Goal: Transaction & Acquisition: Purchase product/service

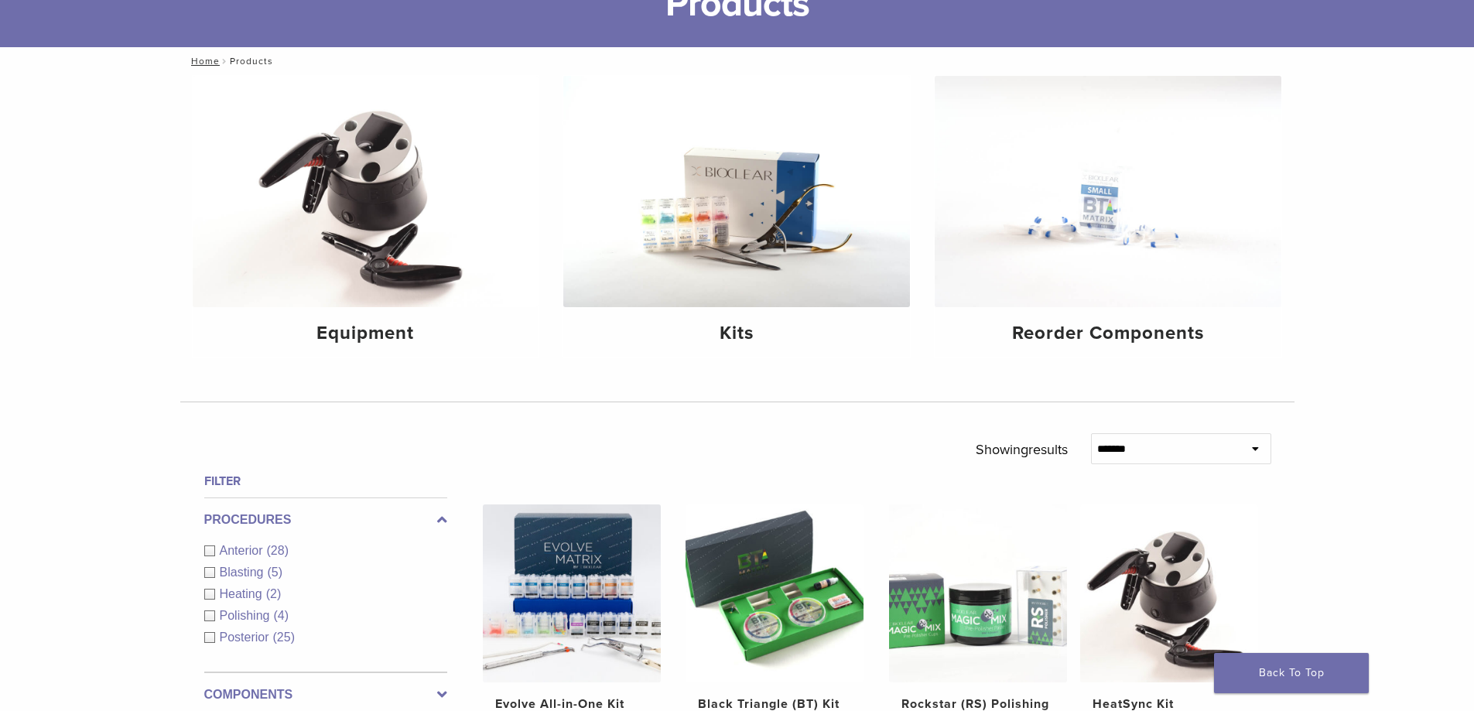
scroll to position [155, 0]
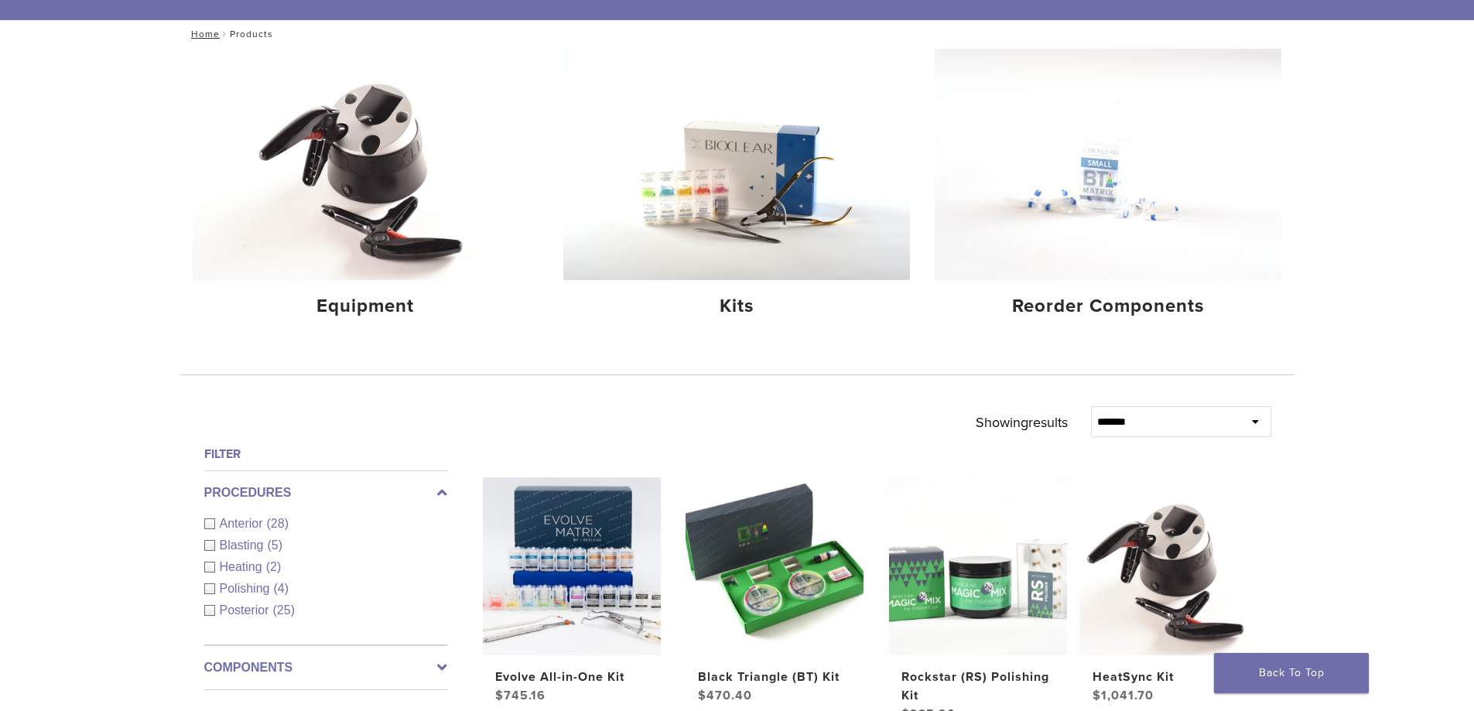
click at [226, 522] on span "Anterior" at bounding box center [243, 523] width 47 height 13
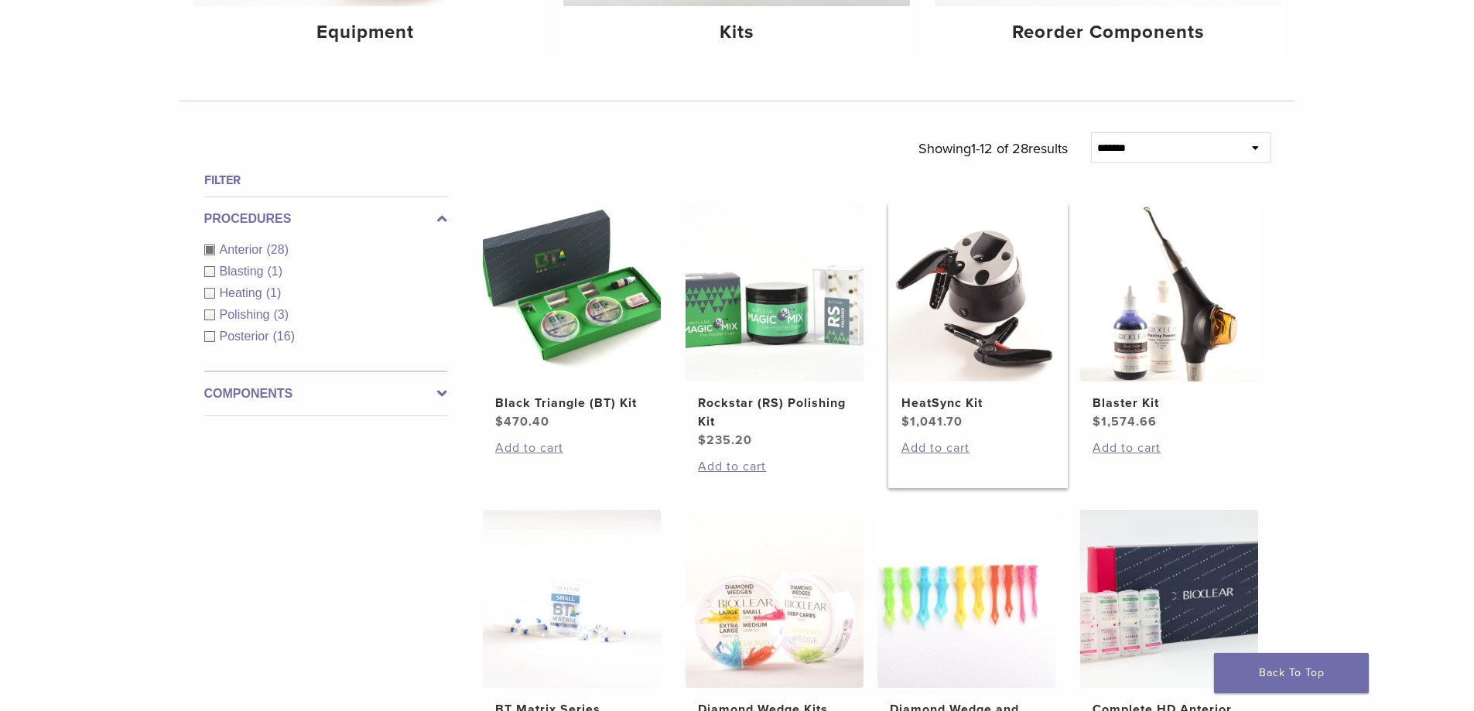
scroll to position [619, 0]
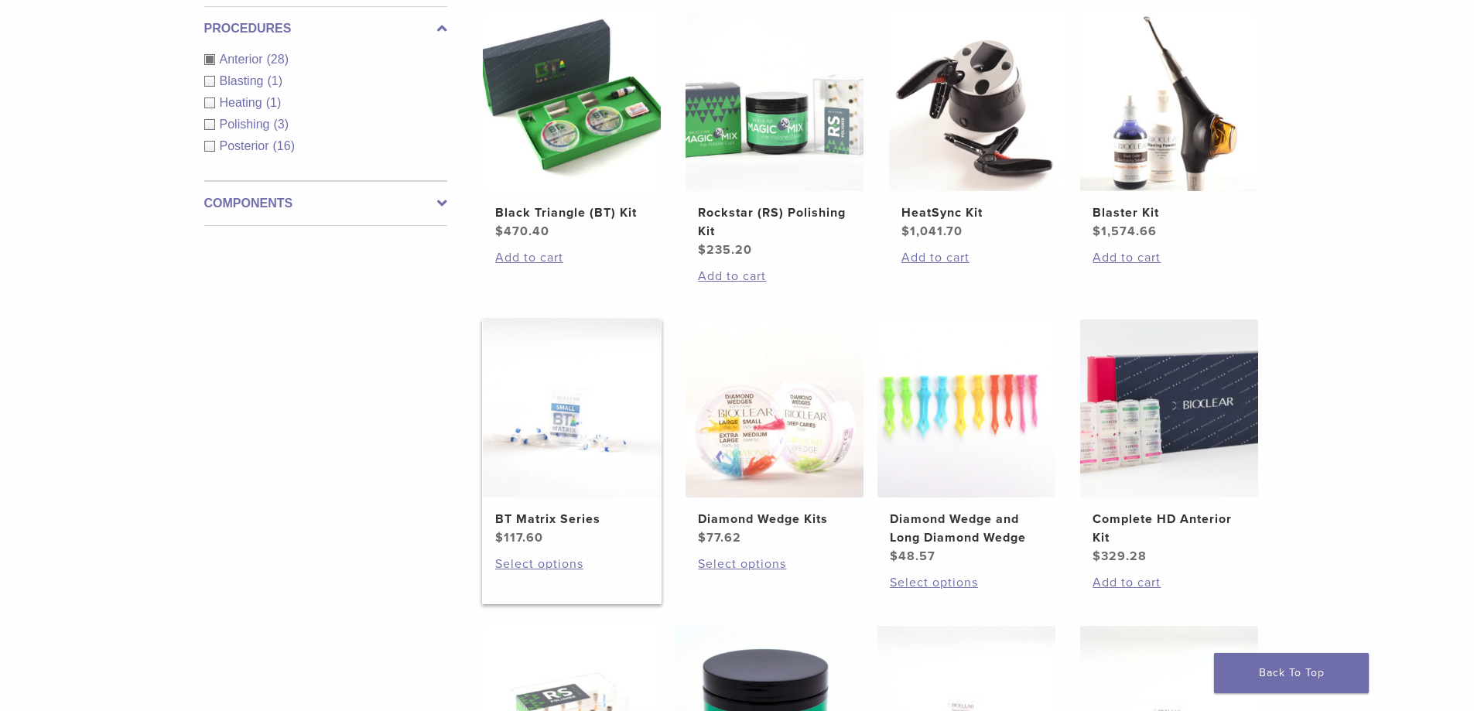
click at [630, 426] on img at bounding box center [572, 409] width 178 height 178
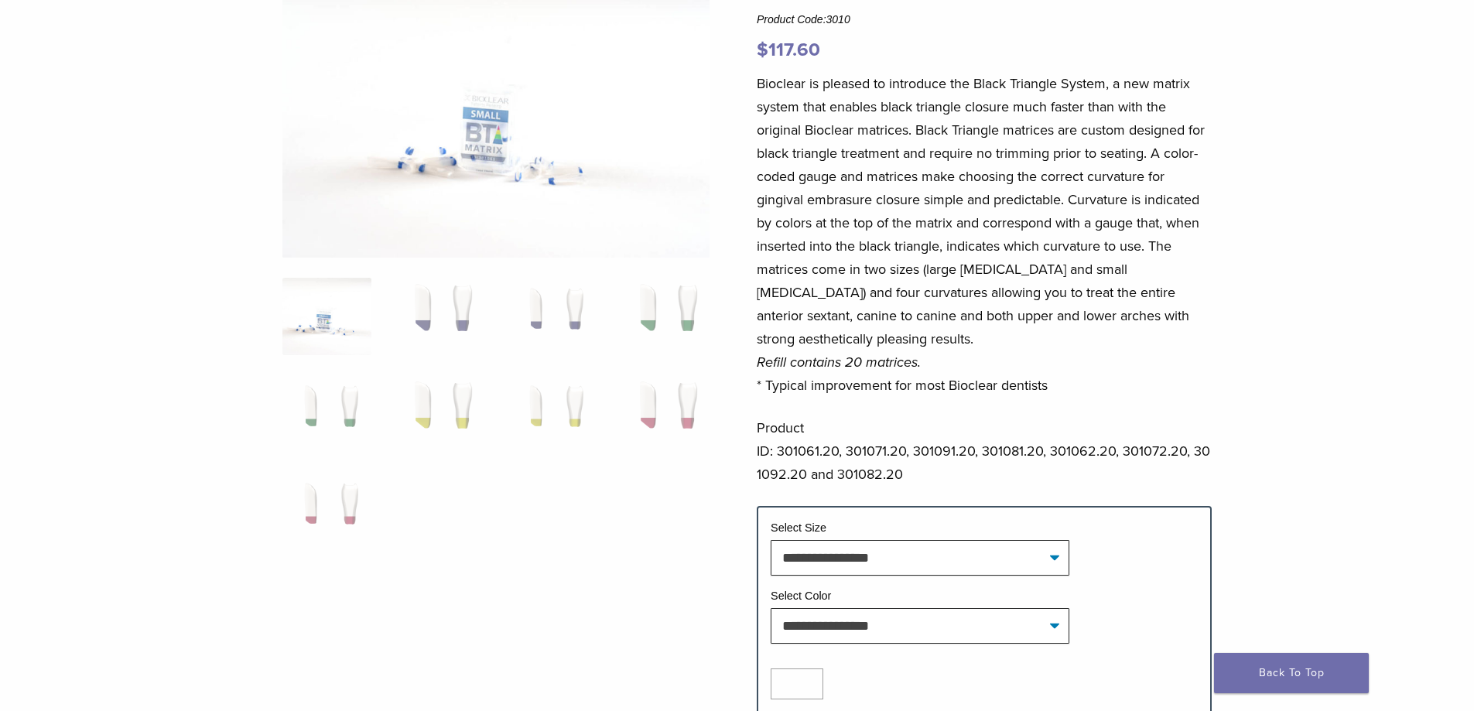
scroll to position [155, 0]
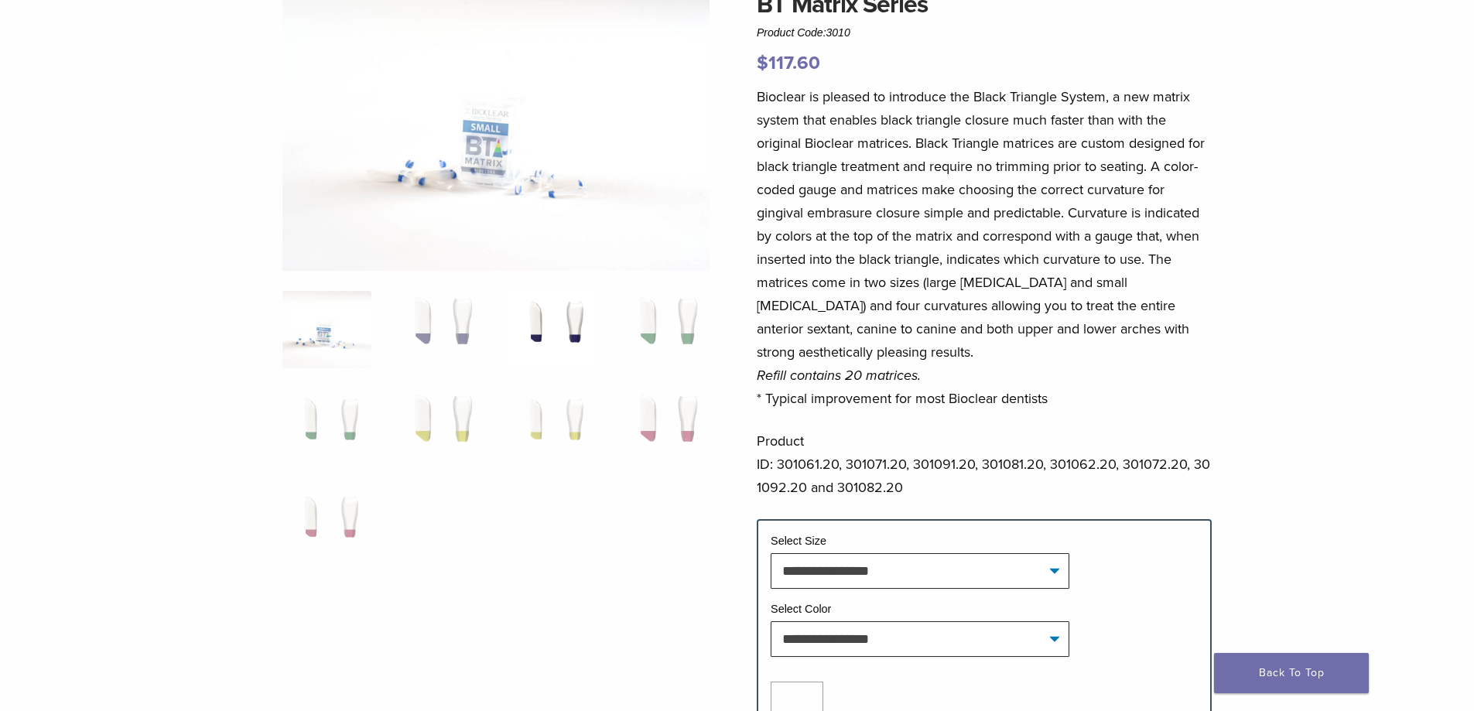
click at [553, 317] on img at bounding box center [552, 329] width 89 height 77
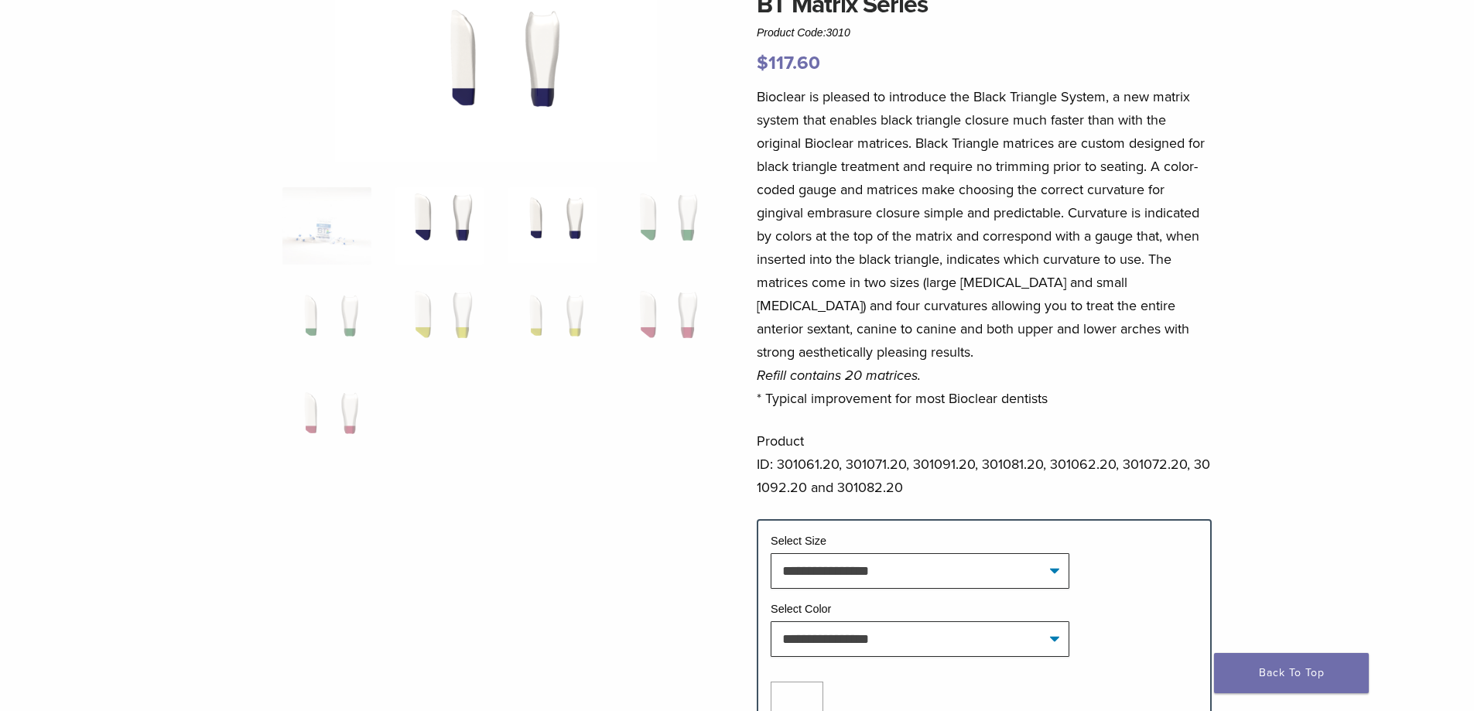
click at [453, 243] on img at bounding box center [439, 225] width 89 height 77
click at [461, 296] on img at bounding box center [439, 323] width 89 height 77
click at [687, 333] on img at bounding box center [664, 323] width 89 height 77
click at [344, 422] on img at bounding box center [326, 420] width 89 height 77
